Goal: Subscribe to service/newsletter

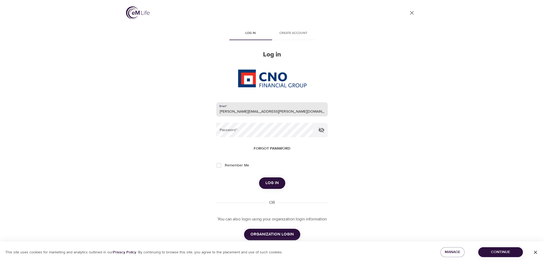
type input "ashley.bryan@cnoinc.com"
click at [259, 177] on button "Log in" at bounding box center [272, 182] width 26 height 11
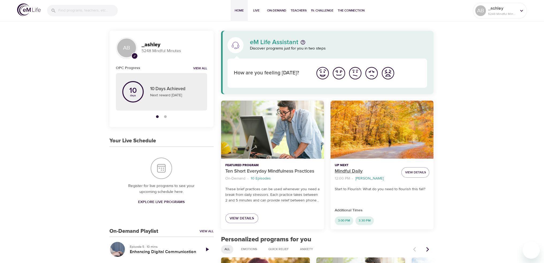
click at [343, 169] on p "Mindful Daily" at bounding box center [366, 171] width 62 height 7
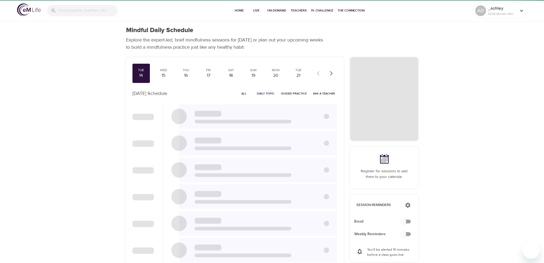
checkbox input "true"
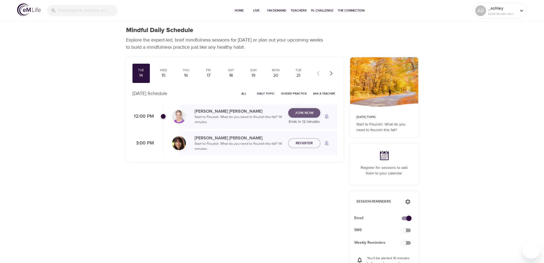
click at [305, 115] on span "Join Now" at bounding box center [304, 113] width 19 height 7
